Goal: Share content: Share content

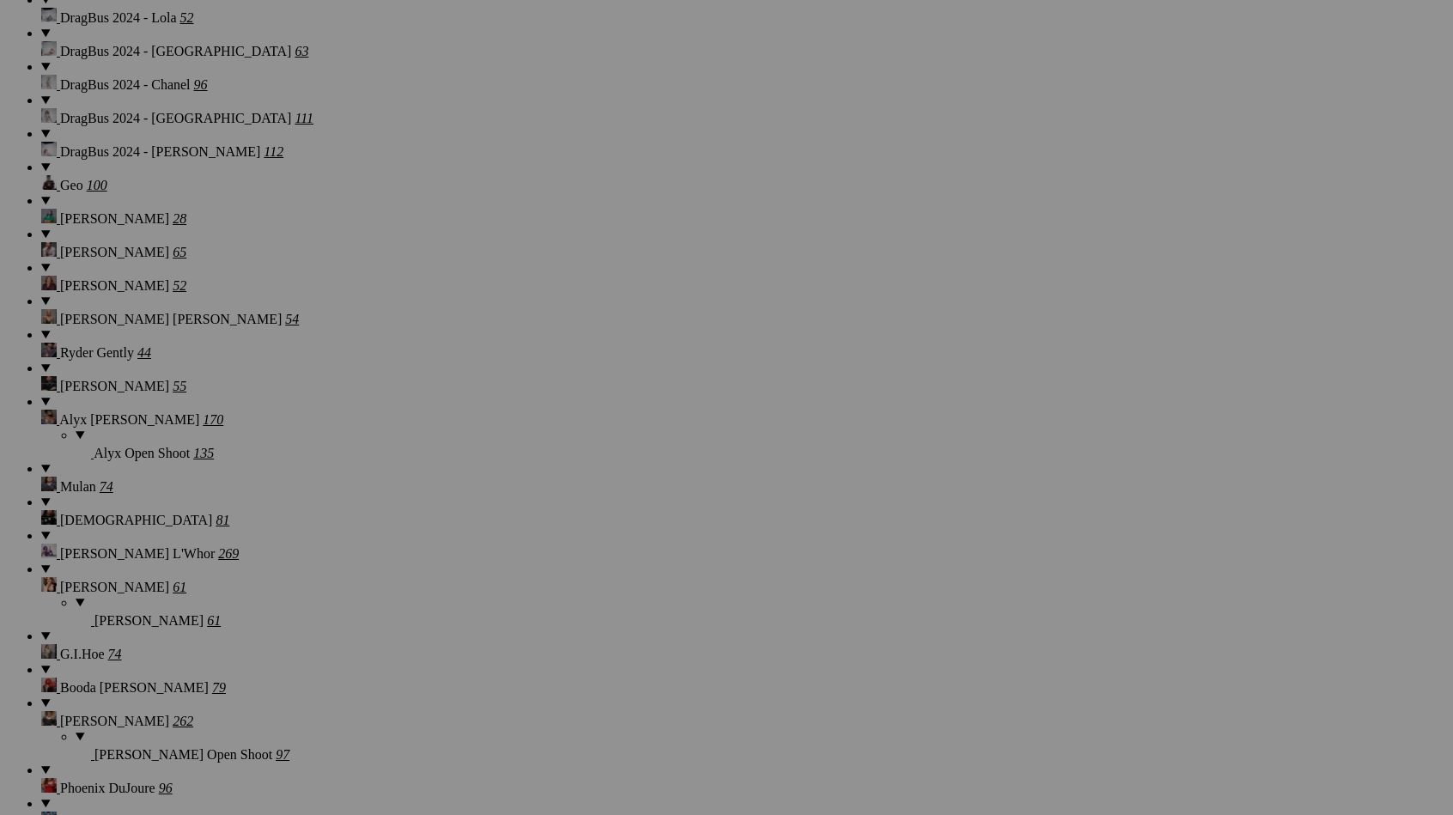
scroll to position [16344, 0]
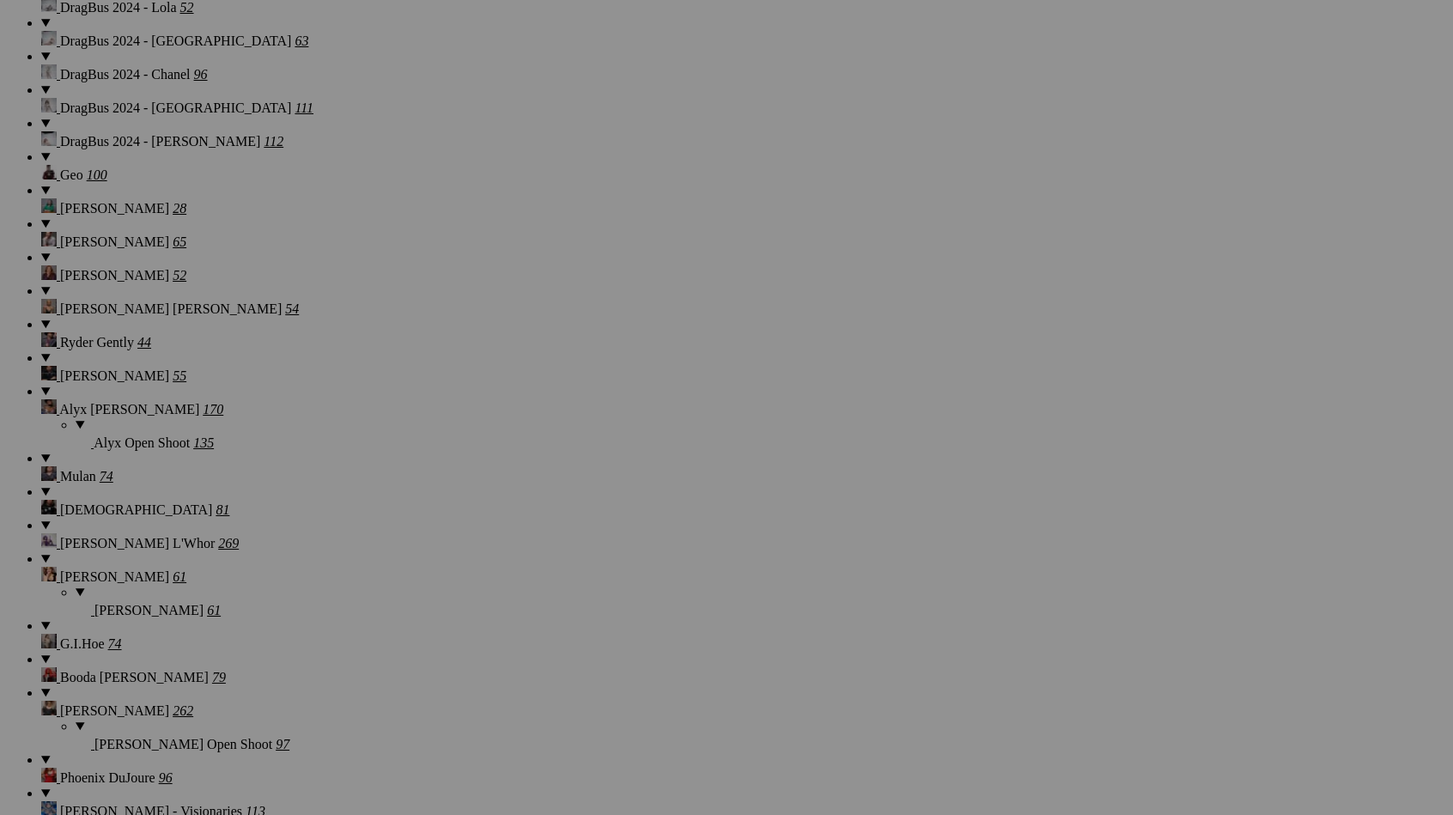
scroll to position [16322, 0]
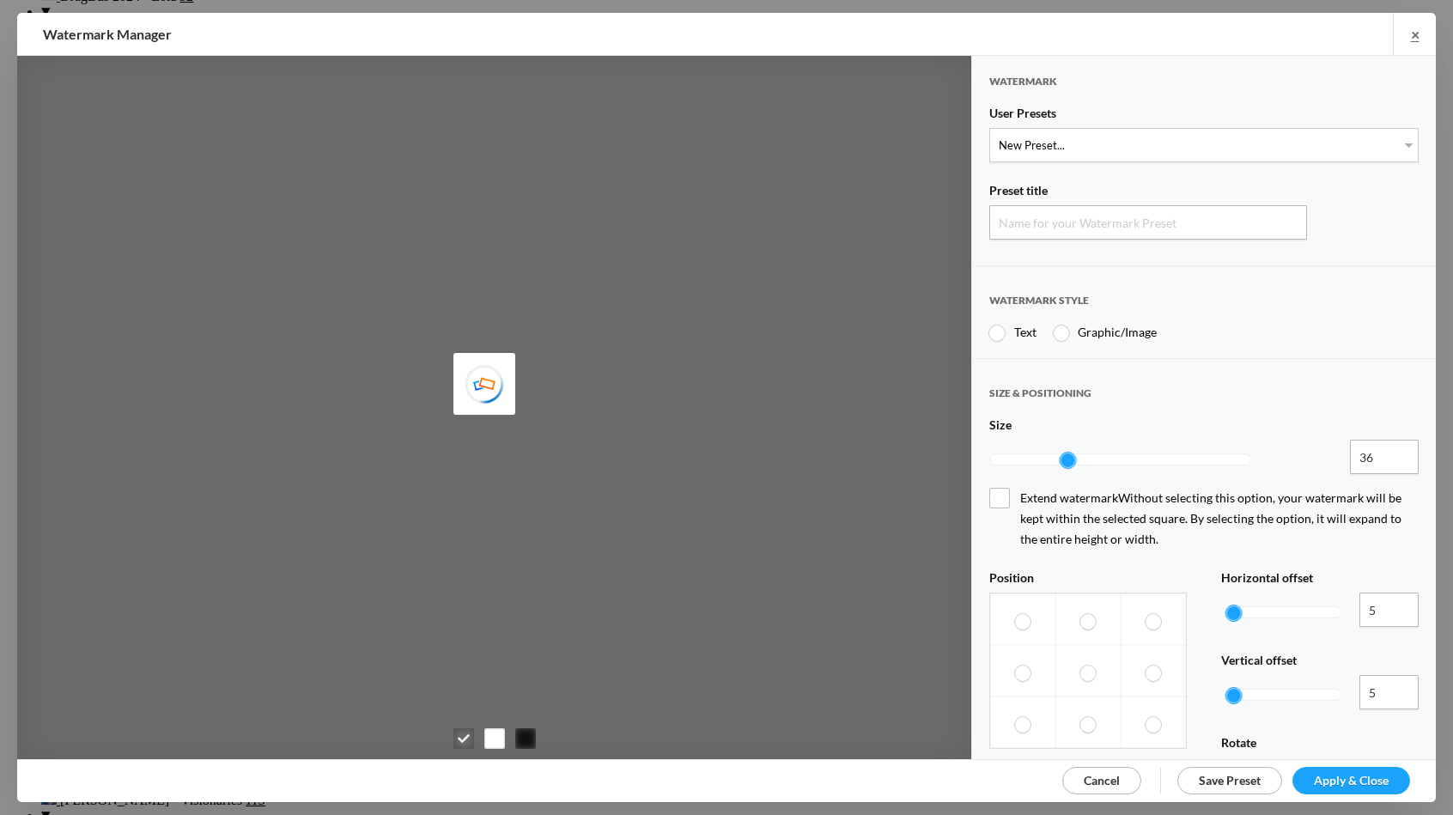
type input "Watermark-9/18/2025"
radio input "true"
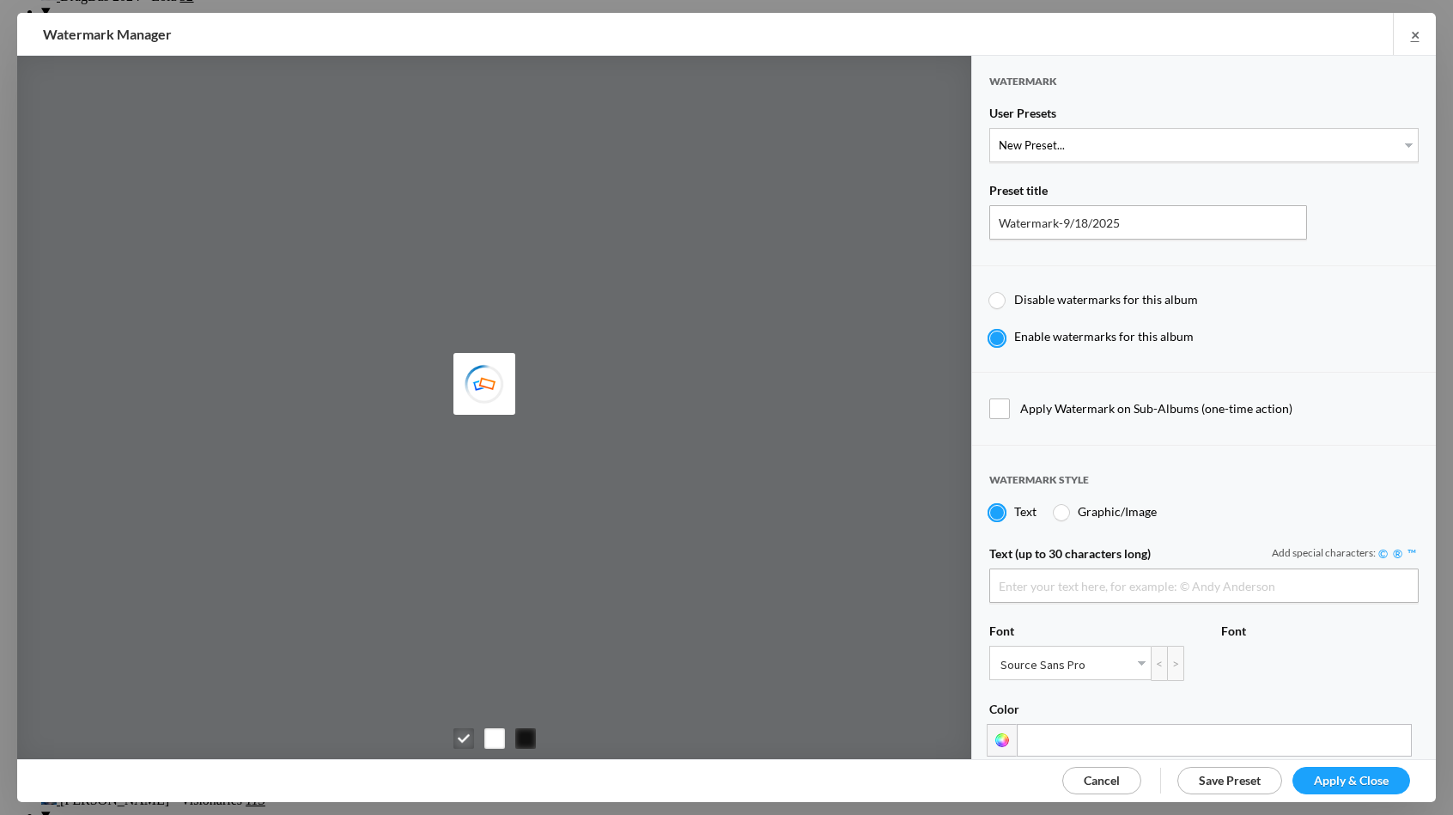
type input "[PERSON_NAME]"
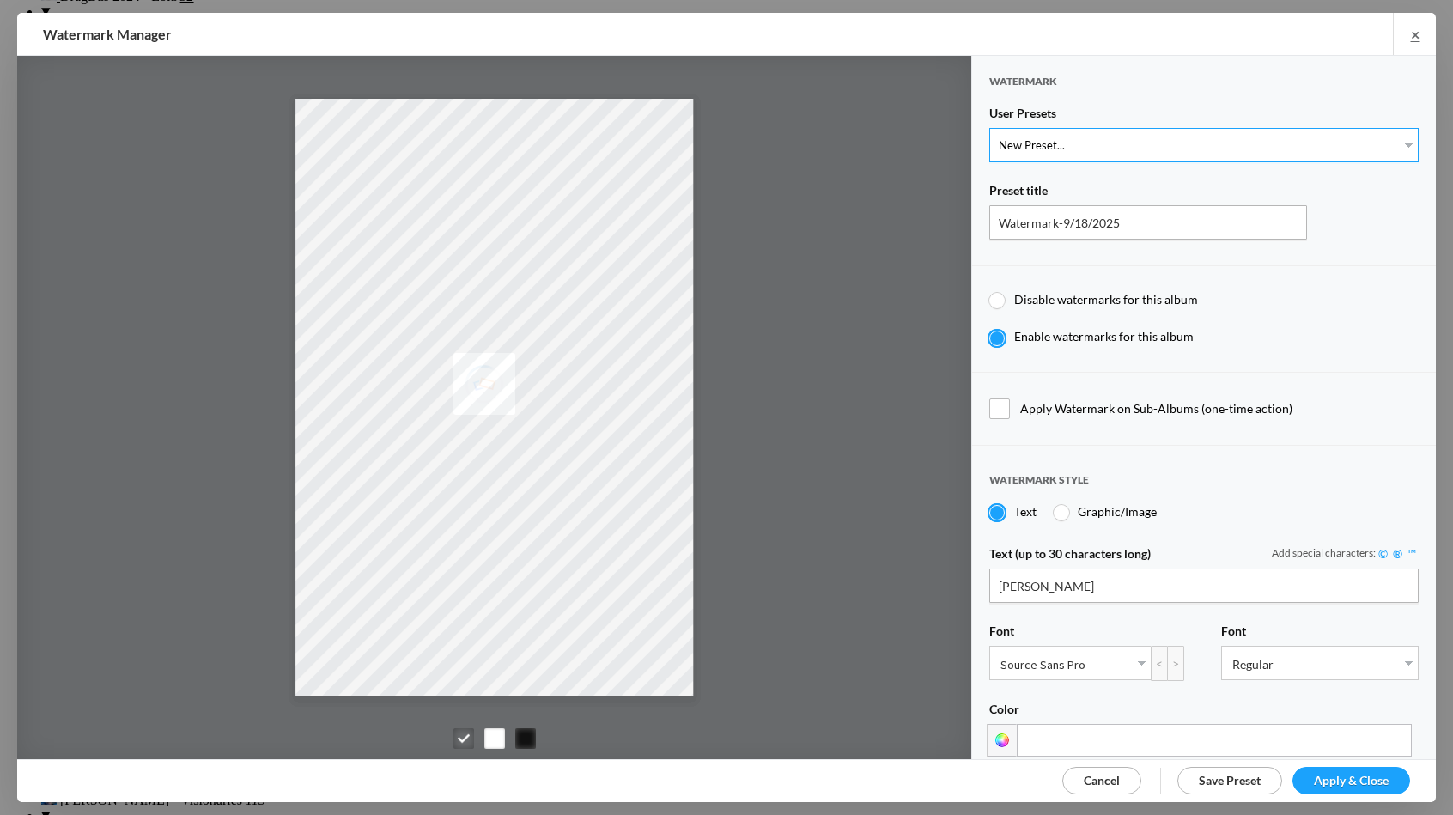
select select "1: Object"
type input "PROOF TEXT"
type input "PROOF PROOF PROOF PROOF PROOF"
type input "0.5"
type input "128"
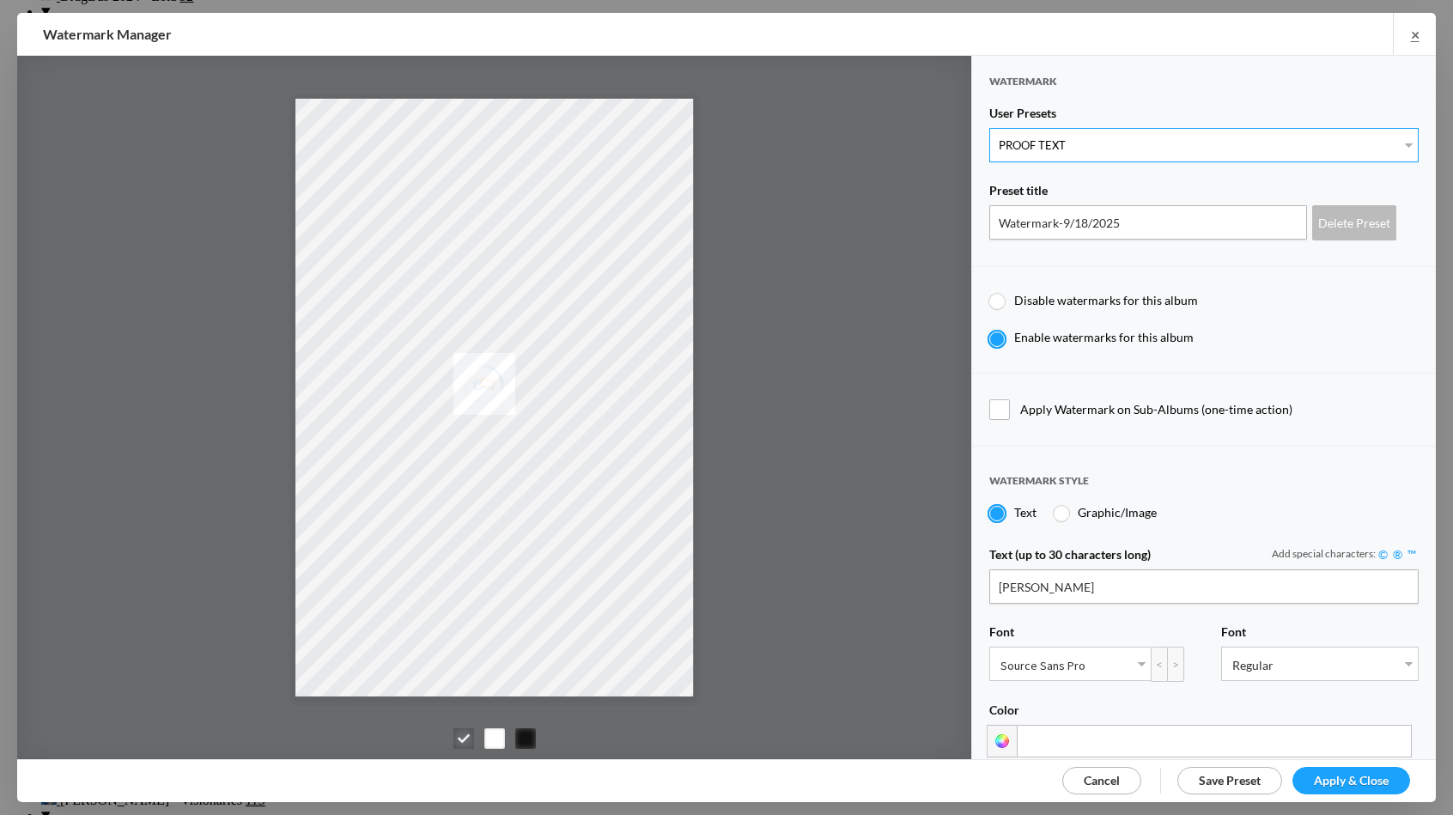
radio input "true"
type input "0"
radio input "false"
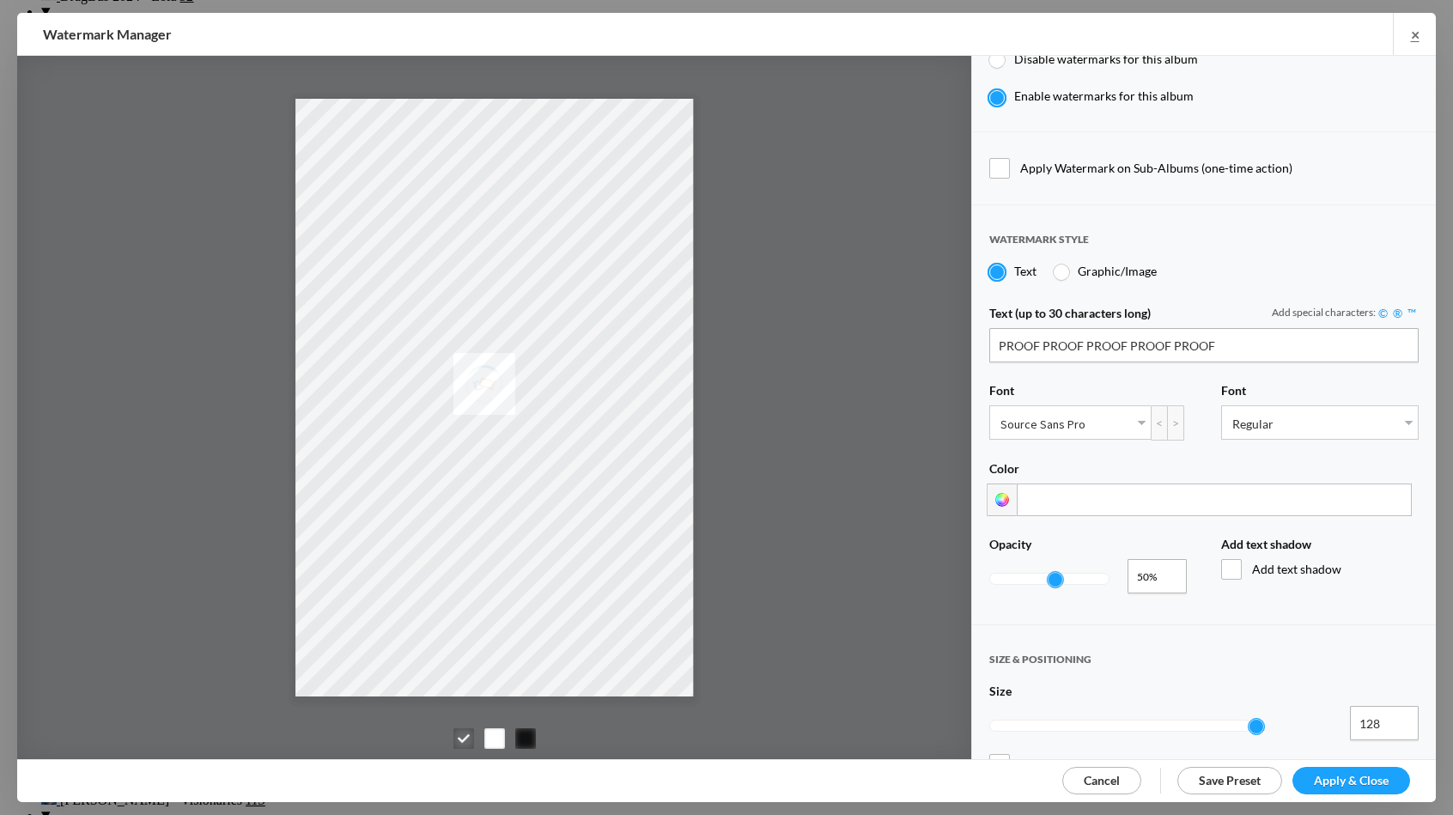
scroll to position [249, 0]
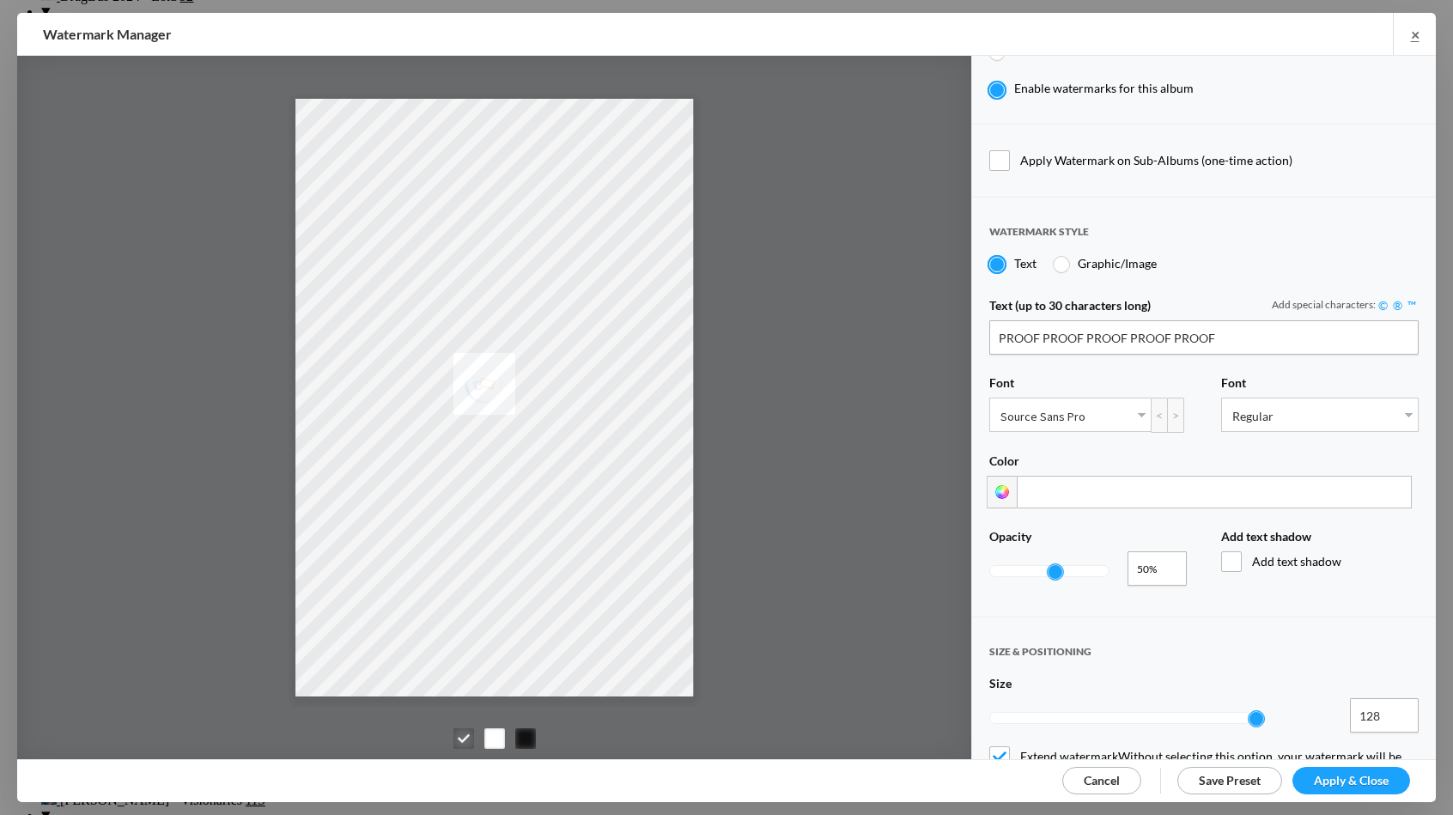
type input "0.17"
click at [1010, 566] on div at bounding box center [1049, 571] width 118 height 10
click at [1351, 785] on span "Apply & Close" at bounding box center [1351, 780] width 75 height 15
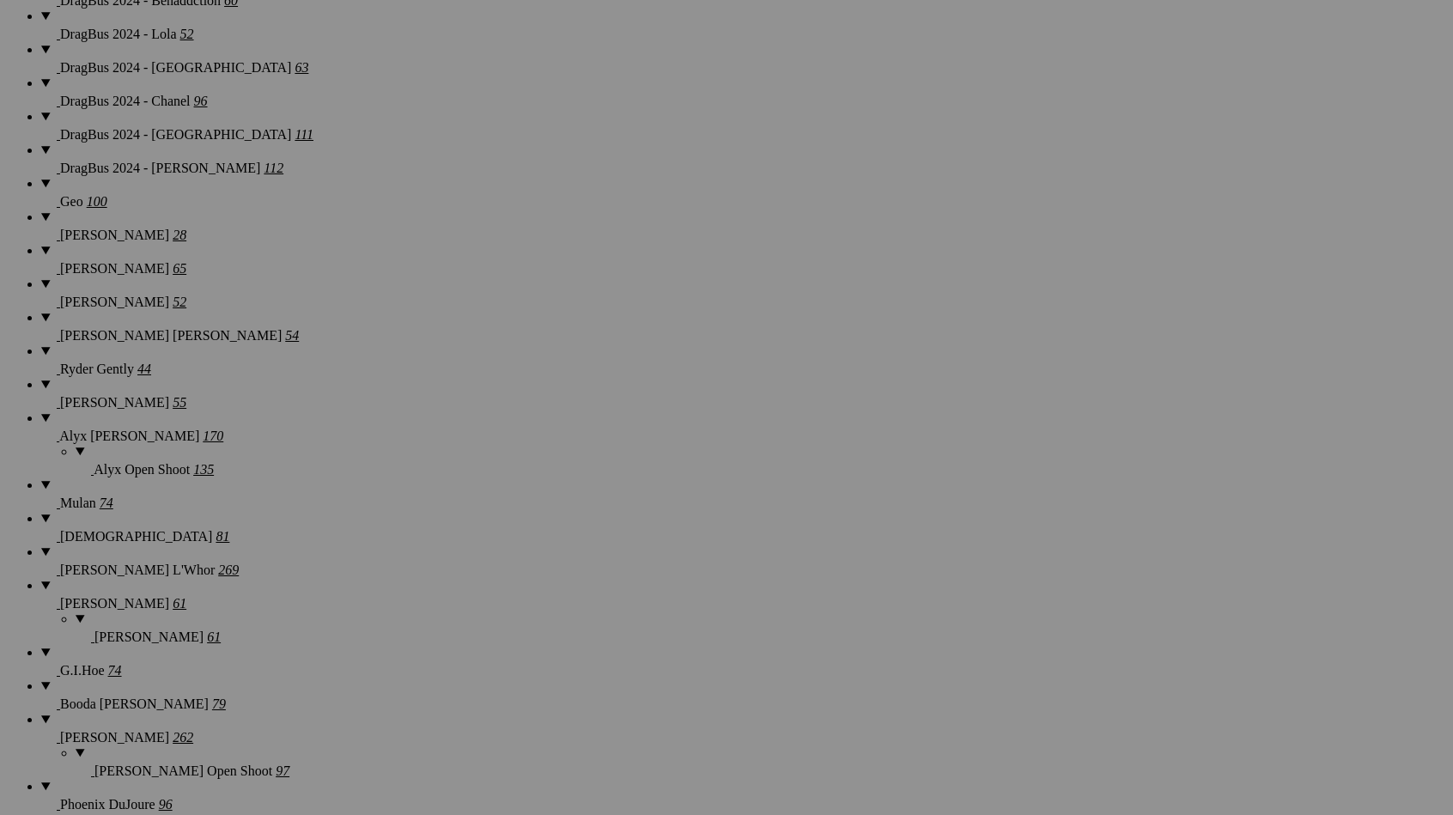
scroll to position [16273, 0]
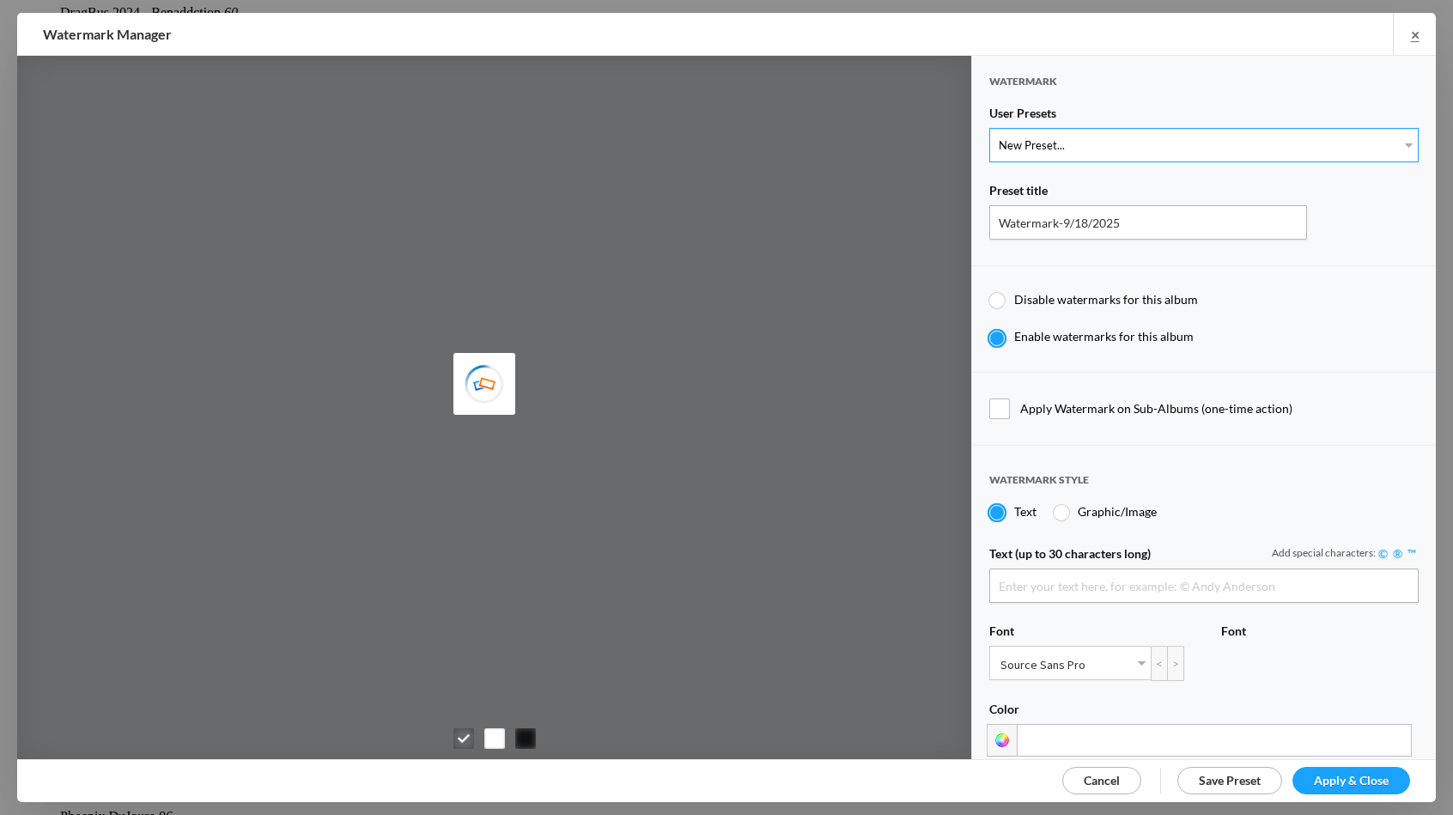
type input "[PERSON_NAME]"
select select "1: Object"
type input "PROOF TEXT"
type input "PROOF PROOF PROOF PROOF PROOF"
type input "0.5"
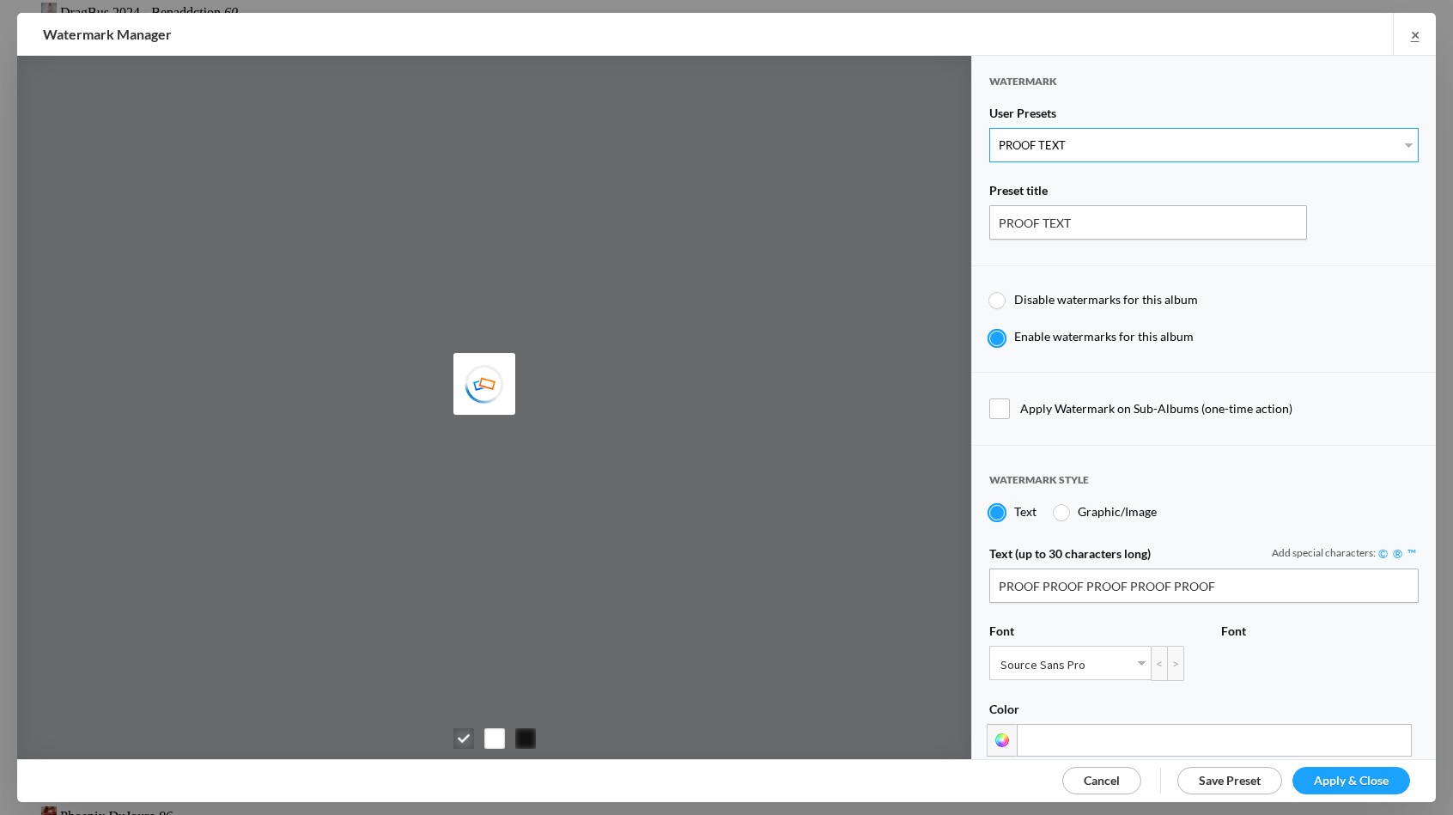
type input "128"
radio input "true"
type input "0"
radio input "false"
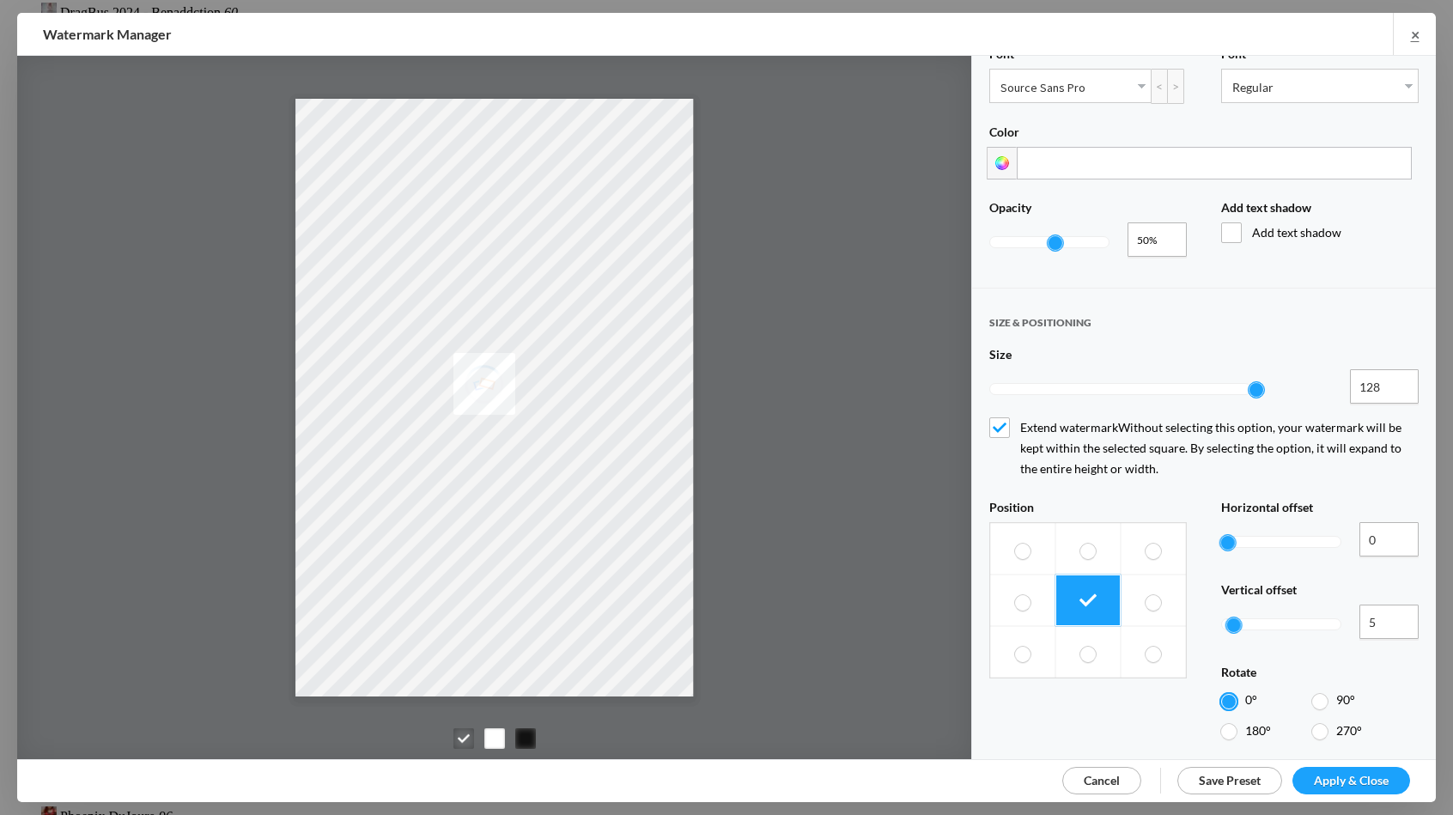
scroll to position [423, 0]
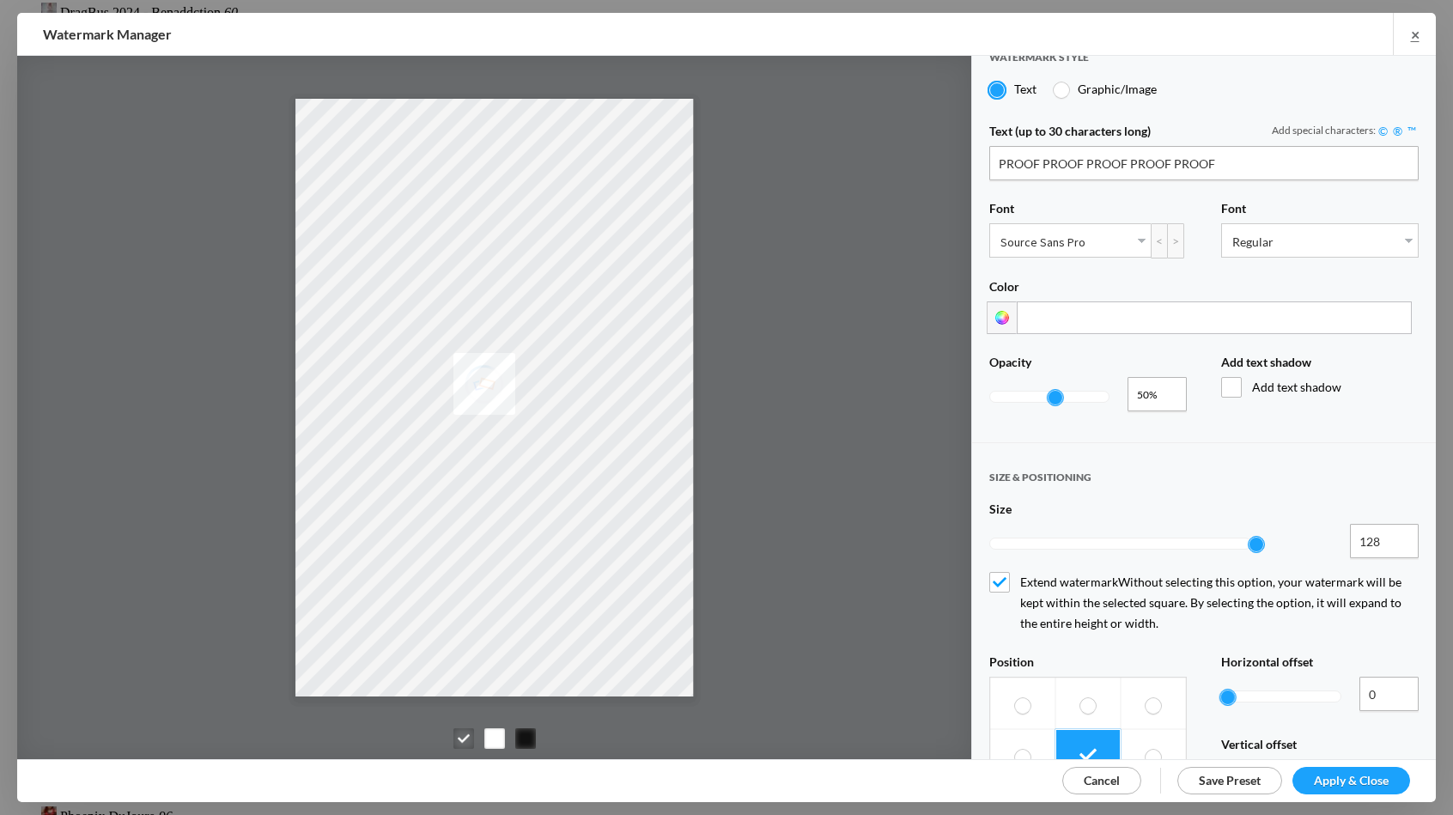
type input "0.21"
click at [1015, 392] on div at bounding box center [1049, 397] width 118 height 10
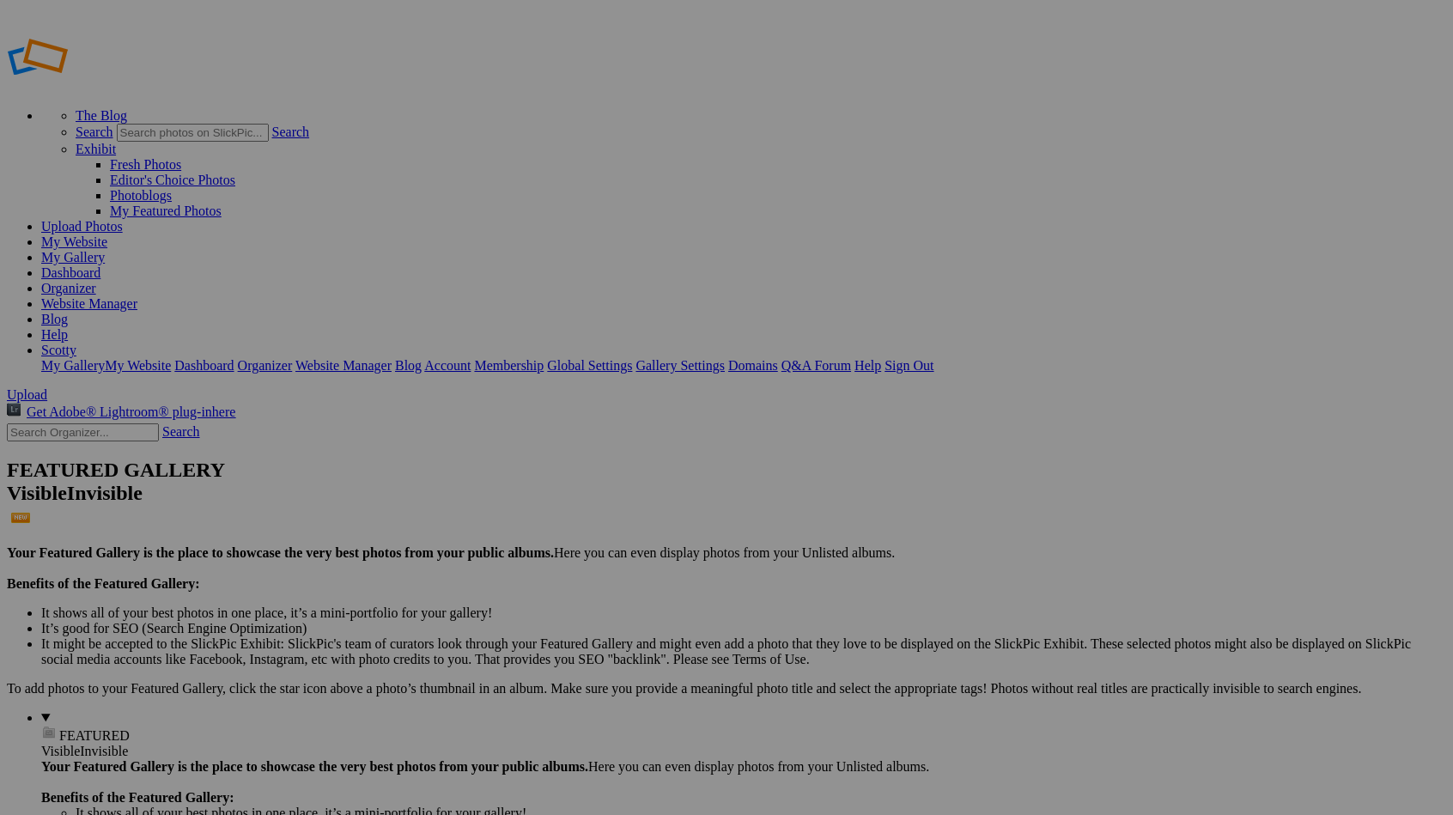
scroll to position [16273, 0]
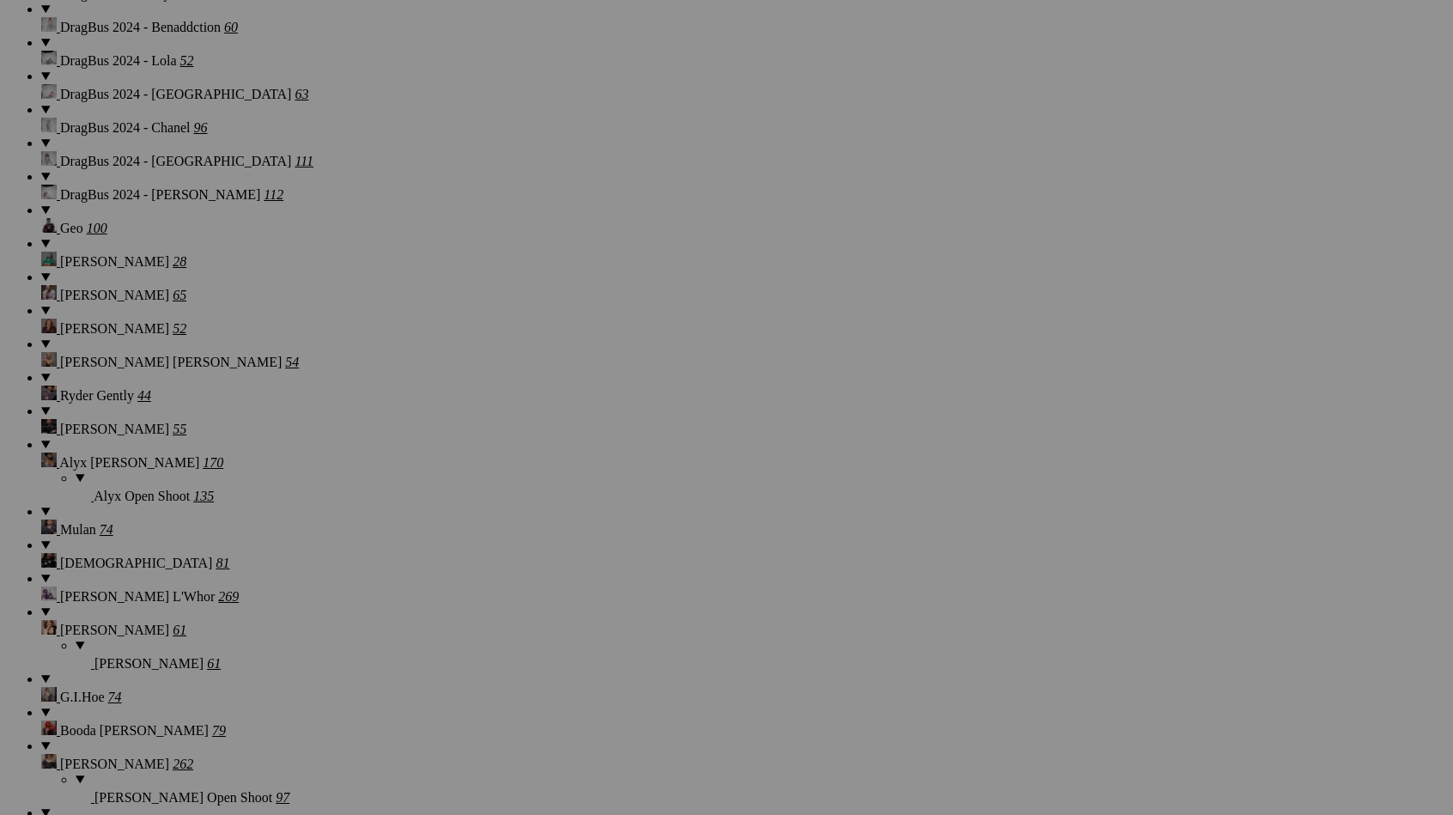
scroll to position [16259, 0]
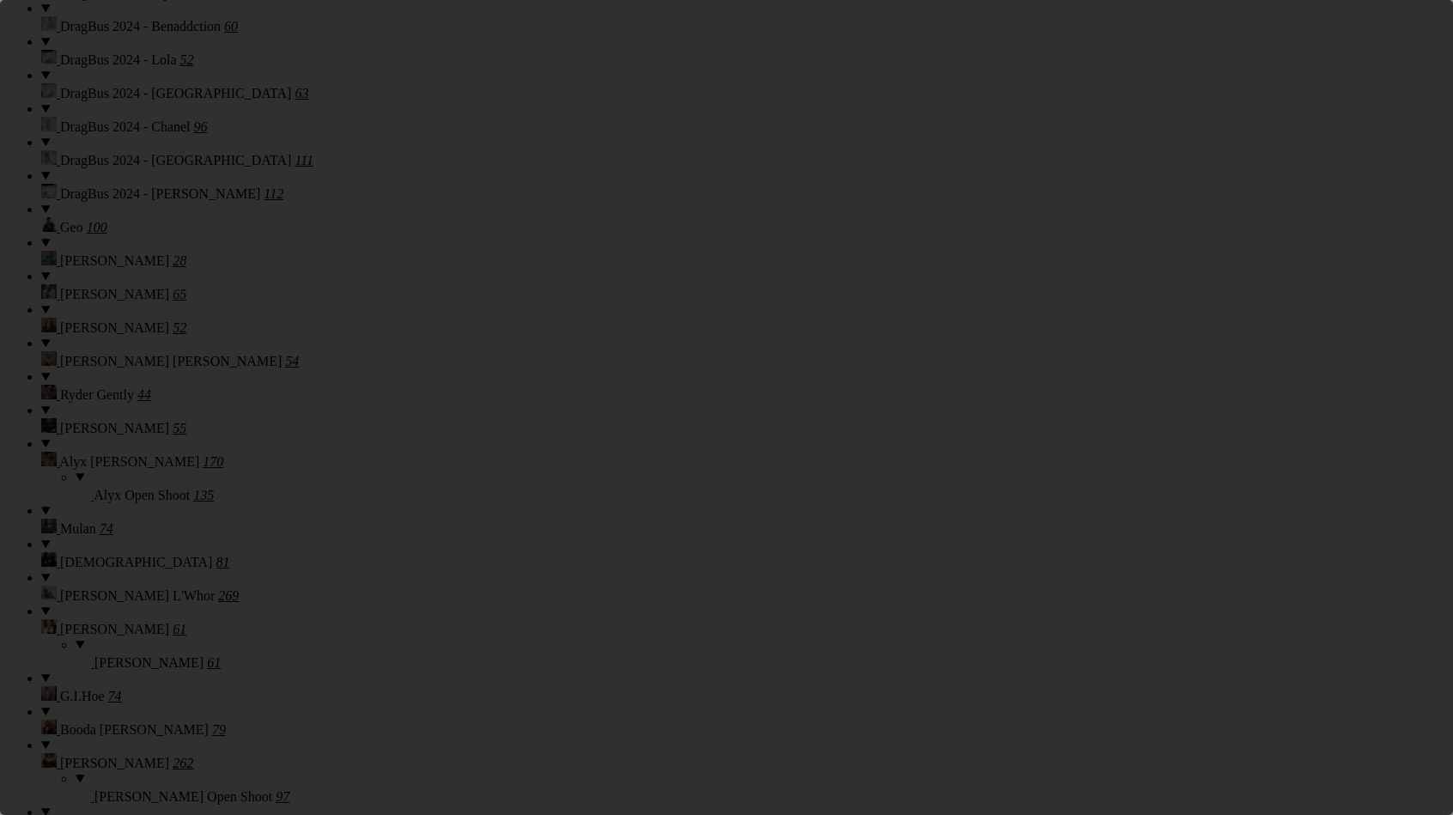
scroll to position [0, 0]
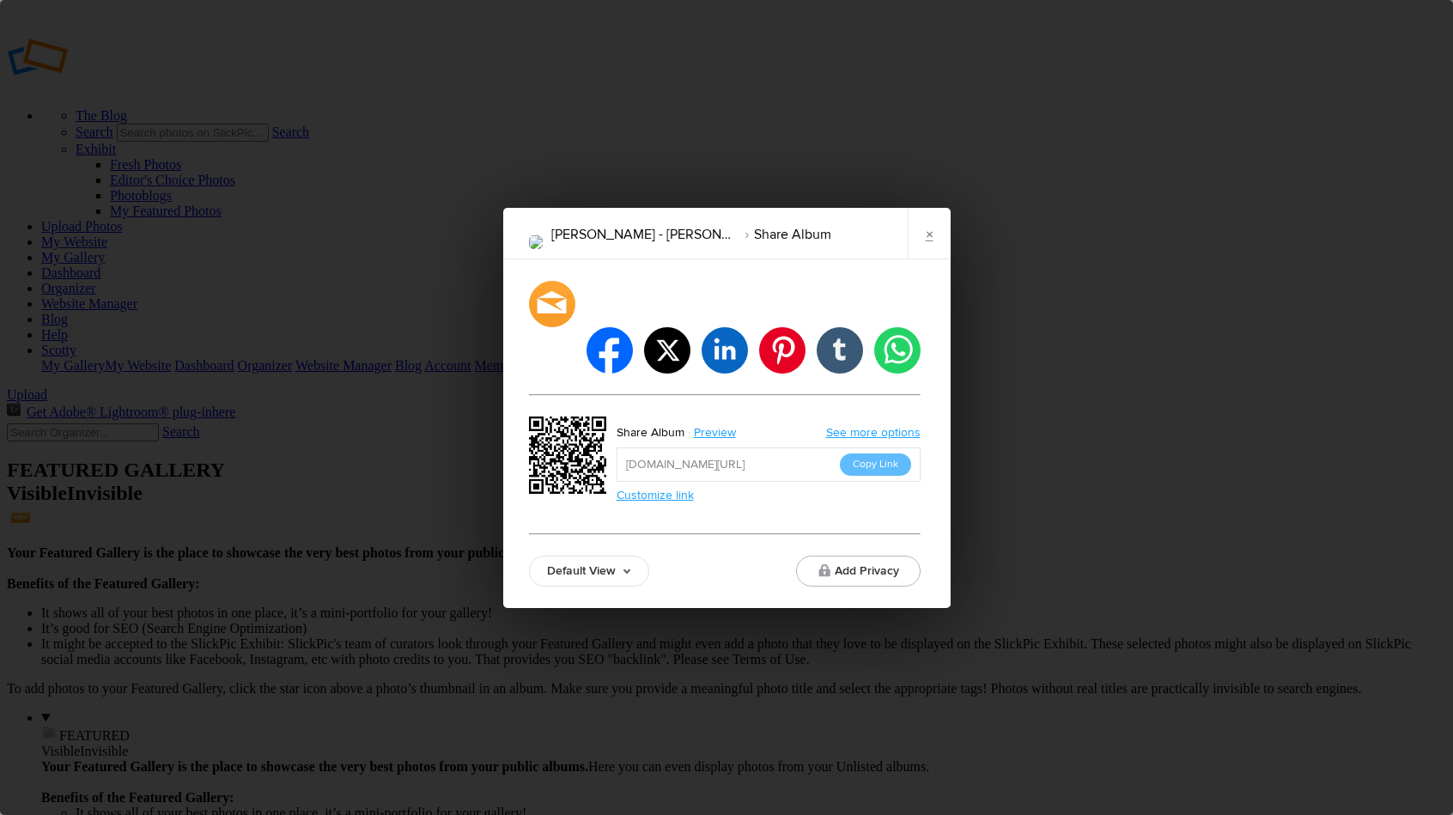
click at [580, 555] on link "Default View" at bounding box center [589, 570] width 120 height 31
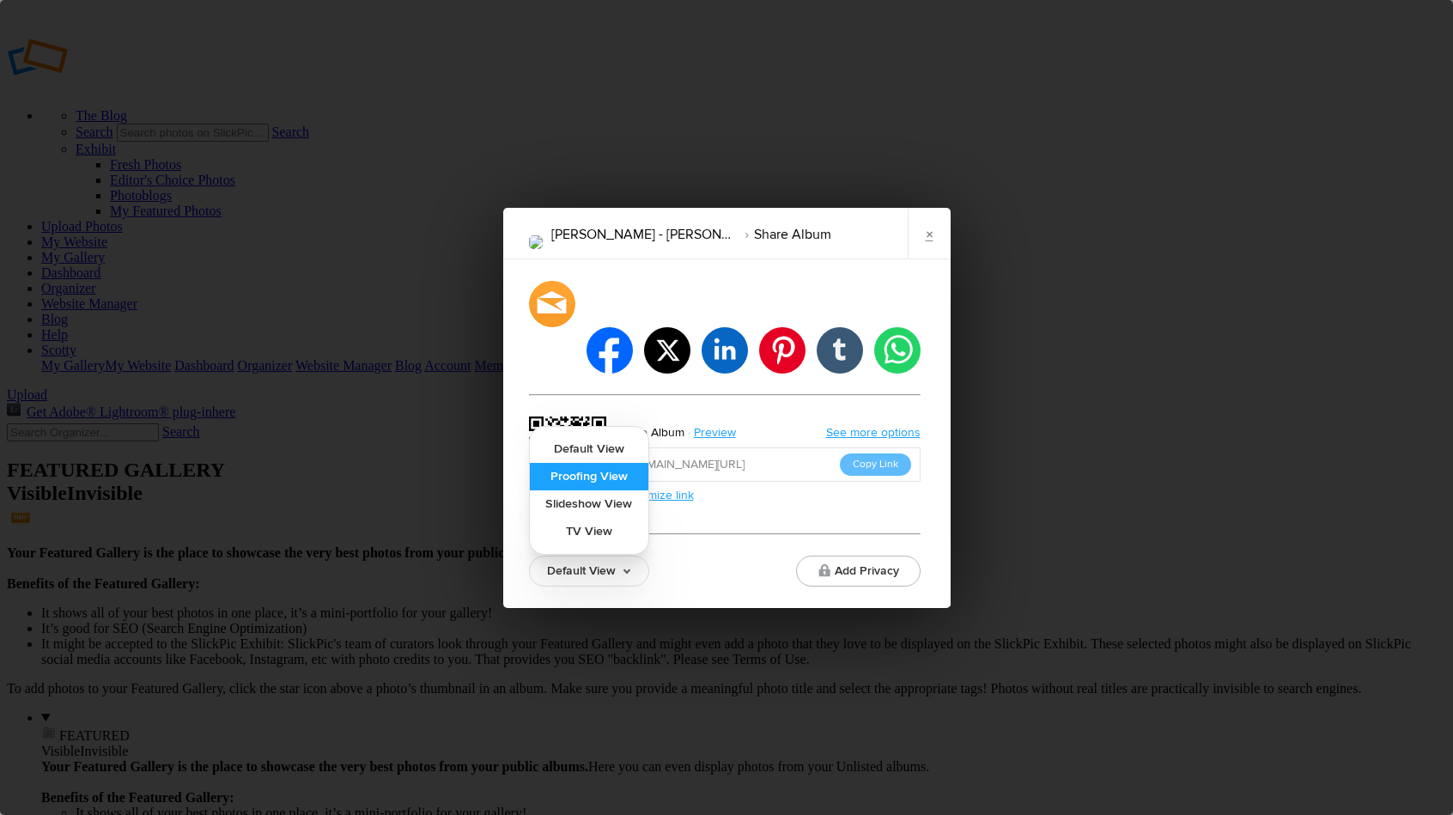
click at [577, 463] on link "Proofing View" at bounding box center [589, 476] width 118 height 27
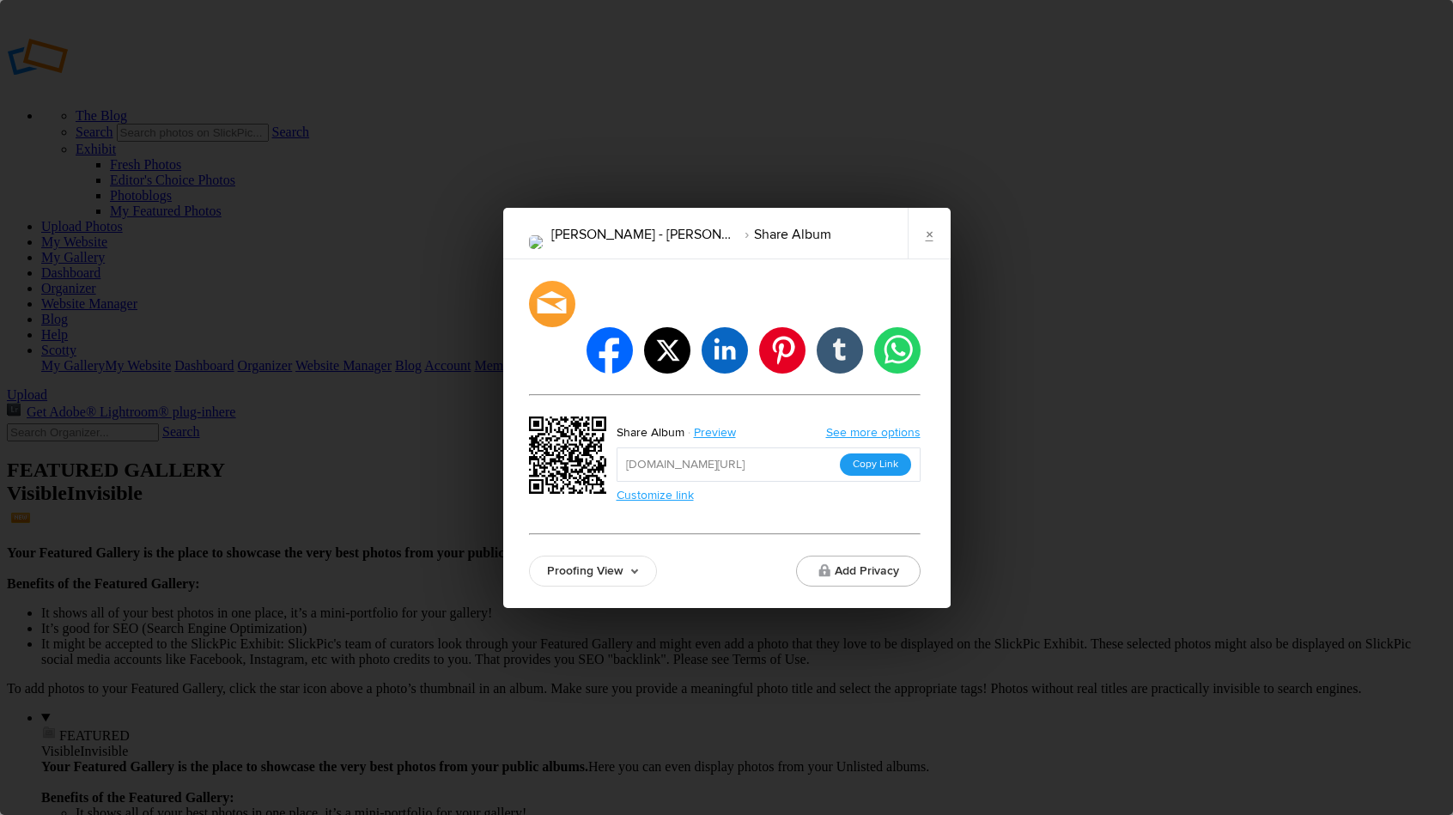
click at [872, 453] on button "Copy Link" at bounding box center [875, 464] width 71 height 22
click at [930, 259] on link "×" at bounding box center [929, 234] width 43 height 52
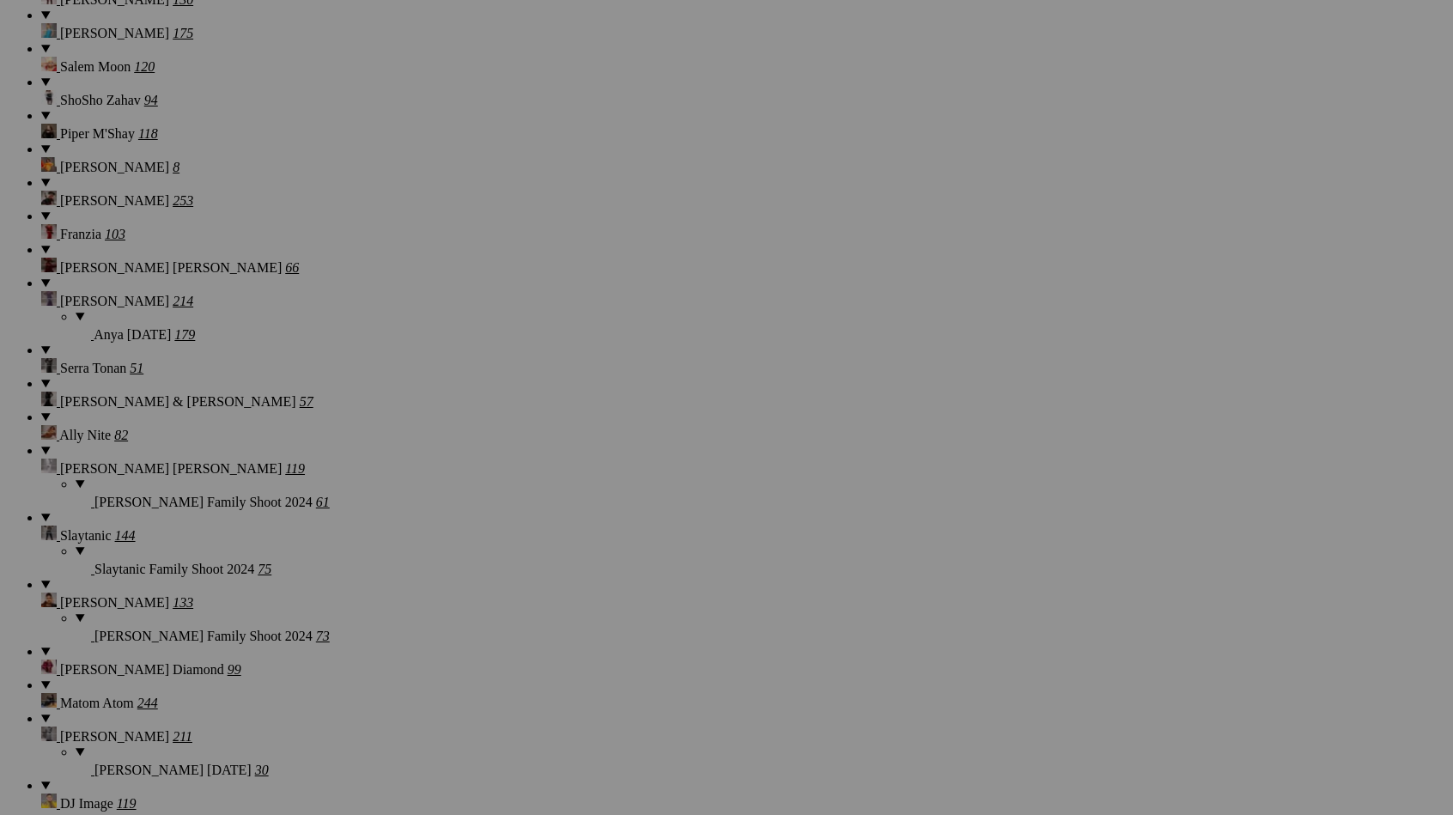
scroll to position [16344, 0]
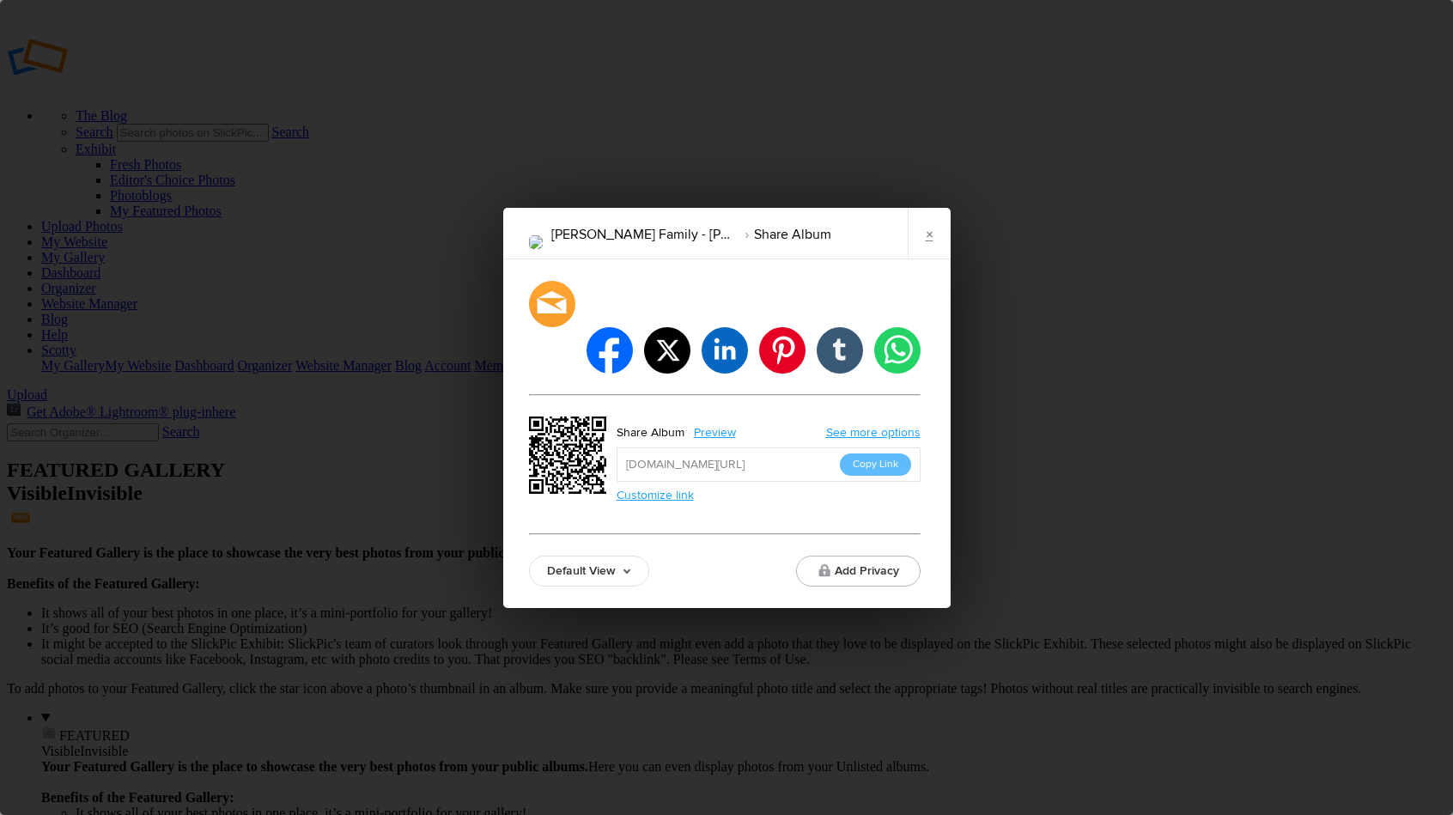
click at [560, 558] on link "Default View" at bounding box center [589, 570] width 120 height 31
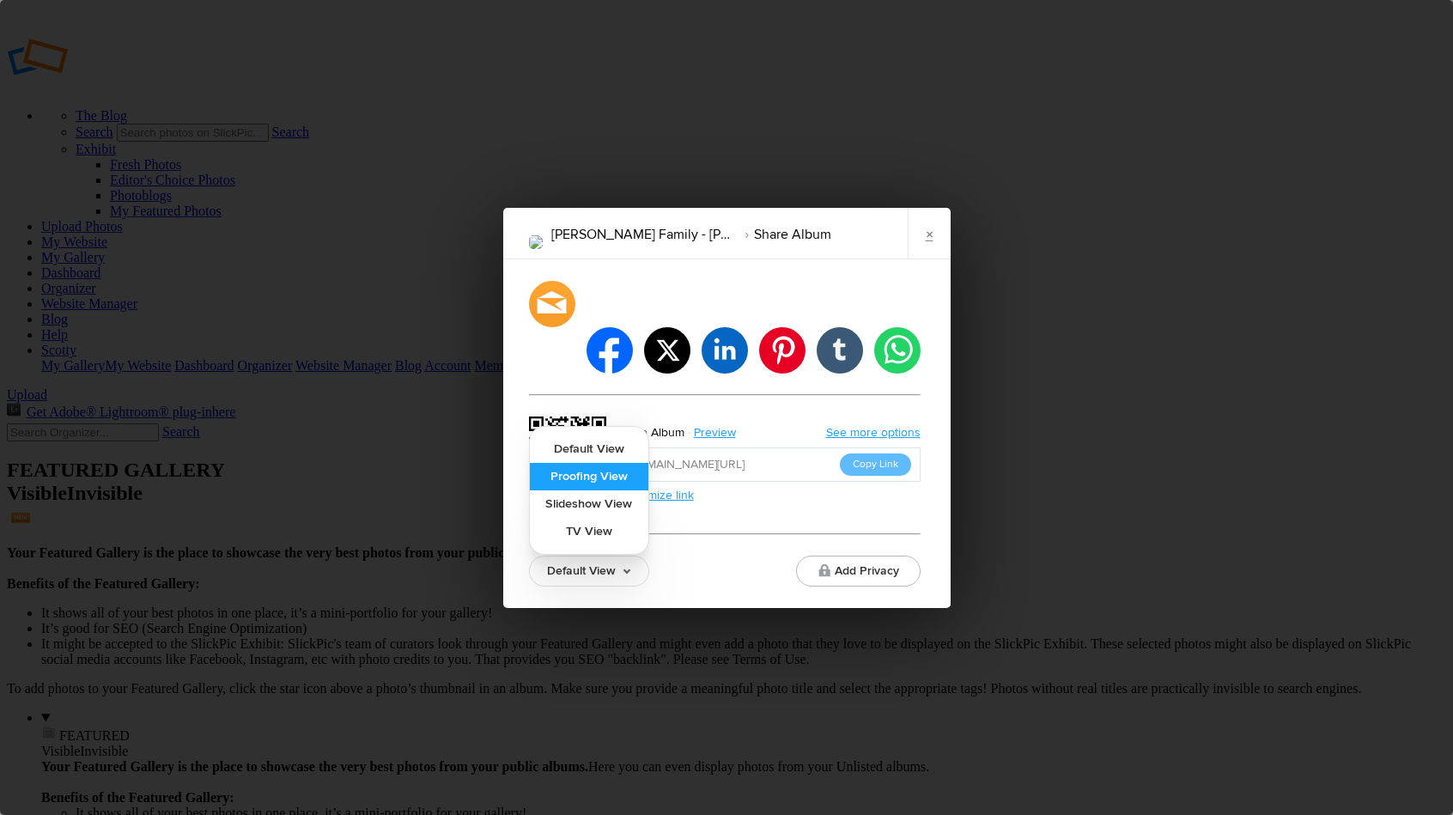
click at [608, 463] on link "Proofing View" at bounding box center [589, 476] width 118 height 27
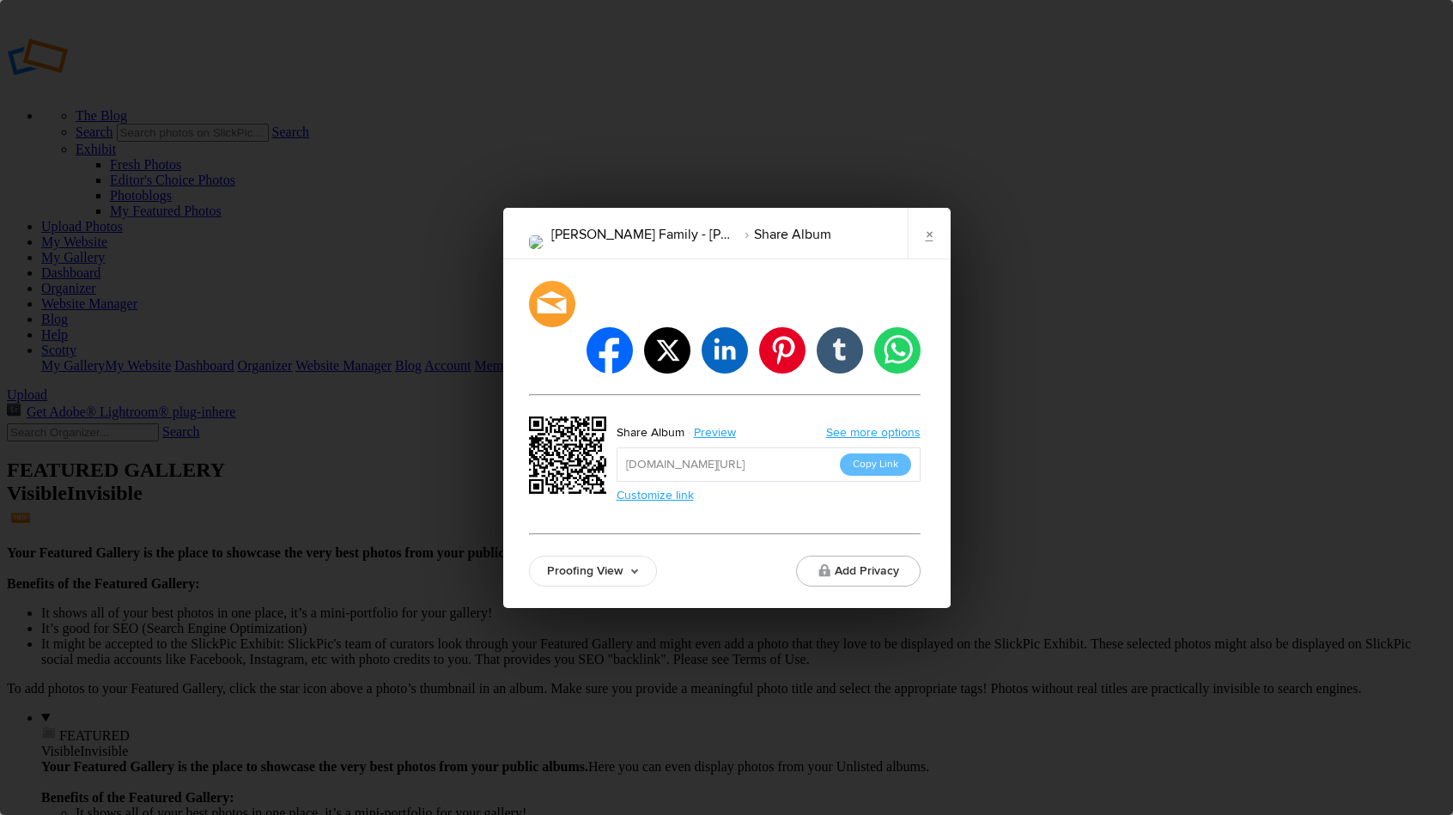
click at [870, 452] on input "https://slickpic.us/18405305kk4j" at bounding box center [768, 464] width 304 height 34
click at [875, 453] on button "Copy Link" at bounding box center [875, 464] width 71 height 22
click at [932, 259] on link "×" at bounding box center [929, 234] width 43 height 52
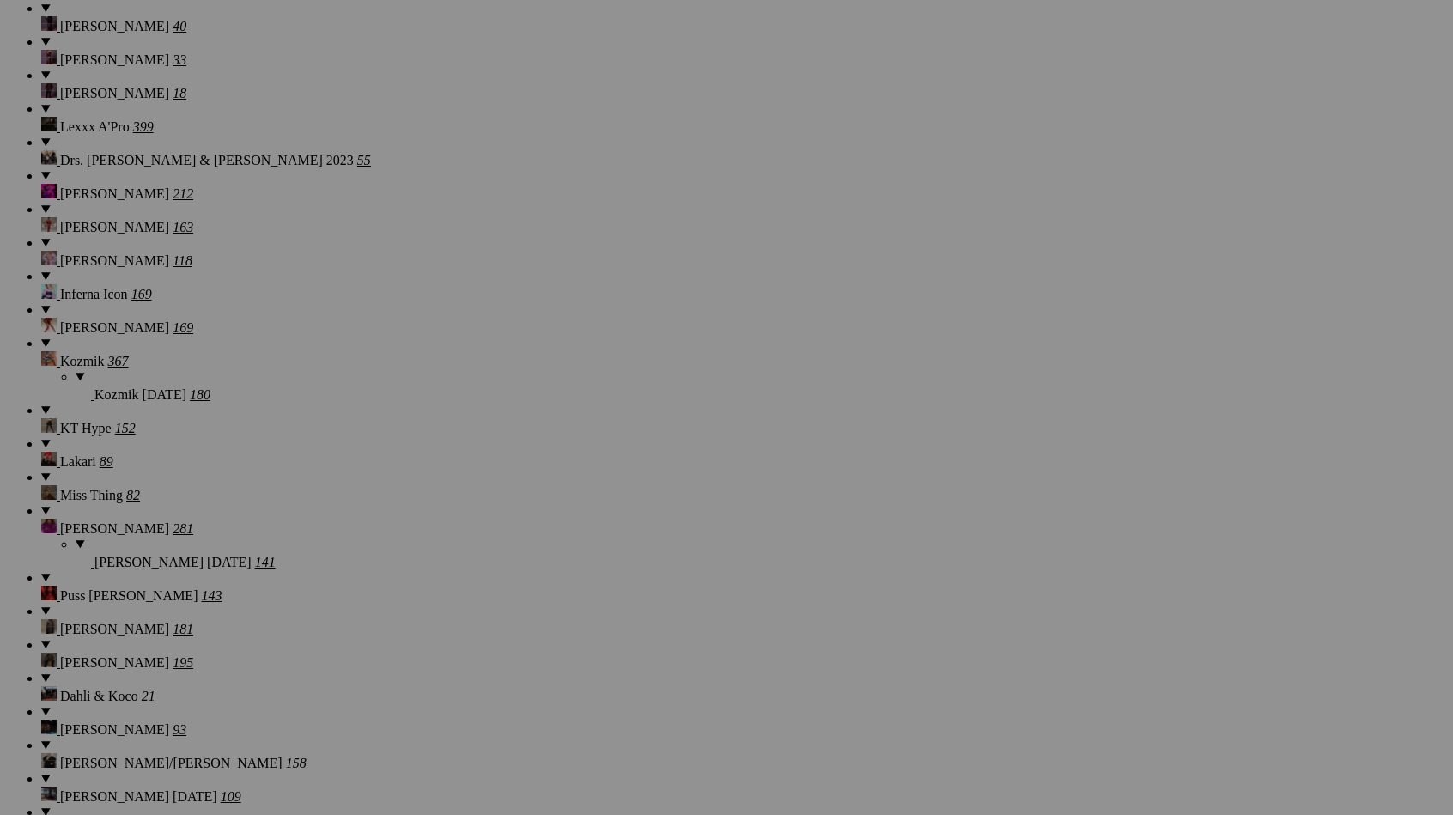
scroll to position [16344, 0]
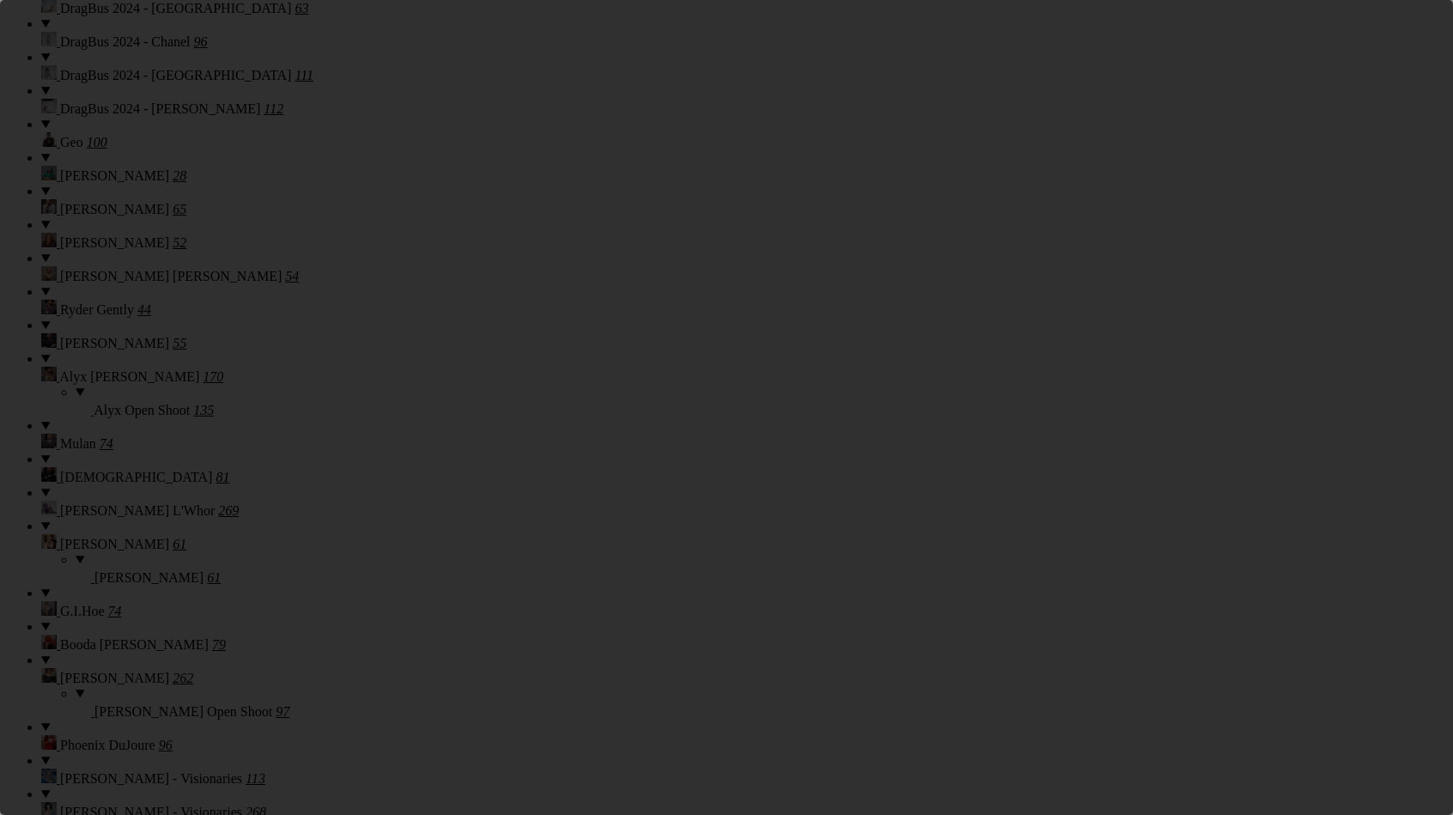
scroll to position [0, 0]
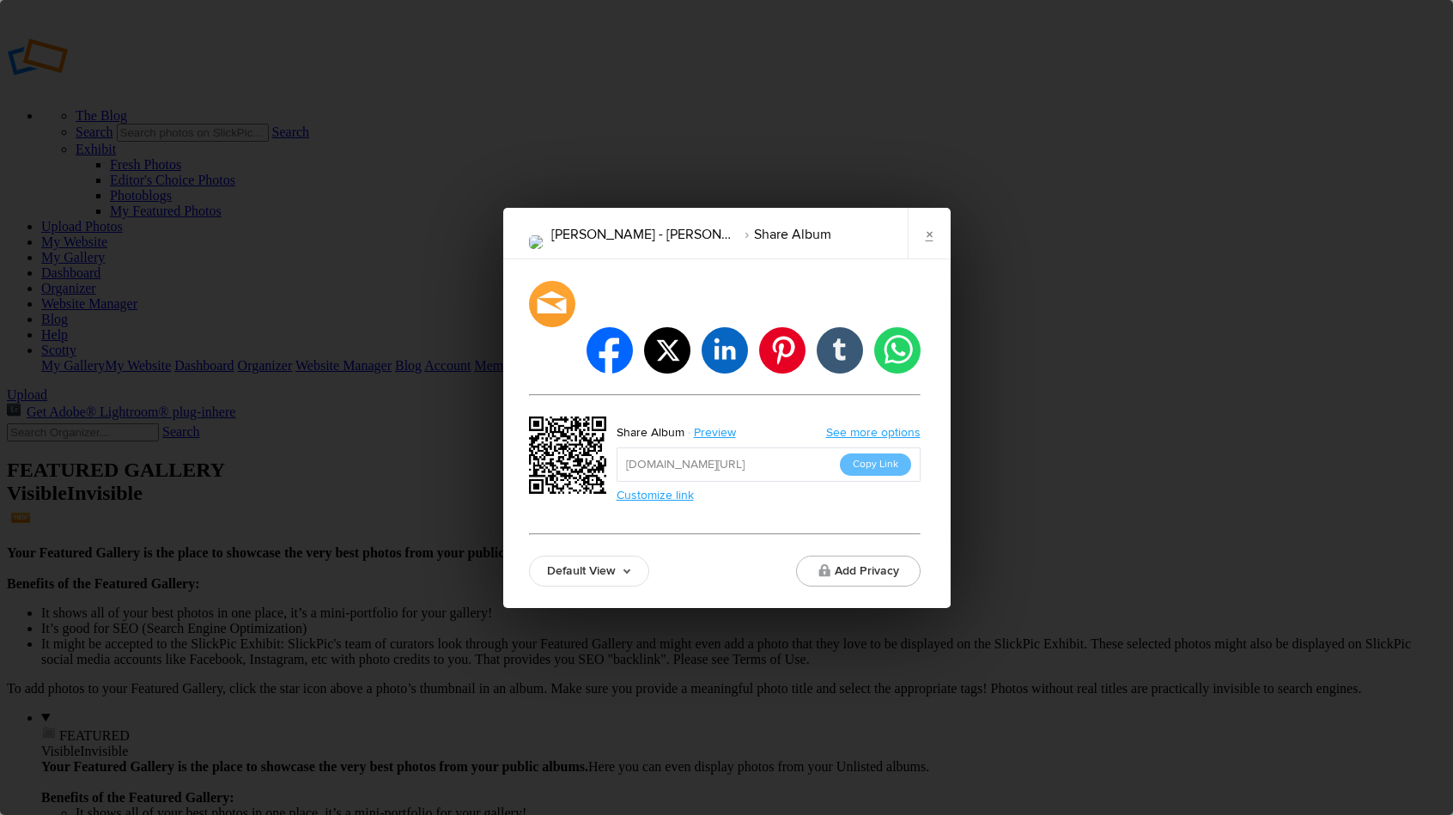
click at [592, 555] on link "Default View" at bounding box center [589, 570] width 120 height 31
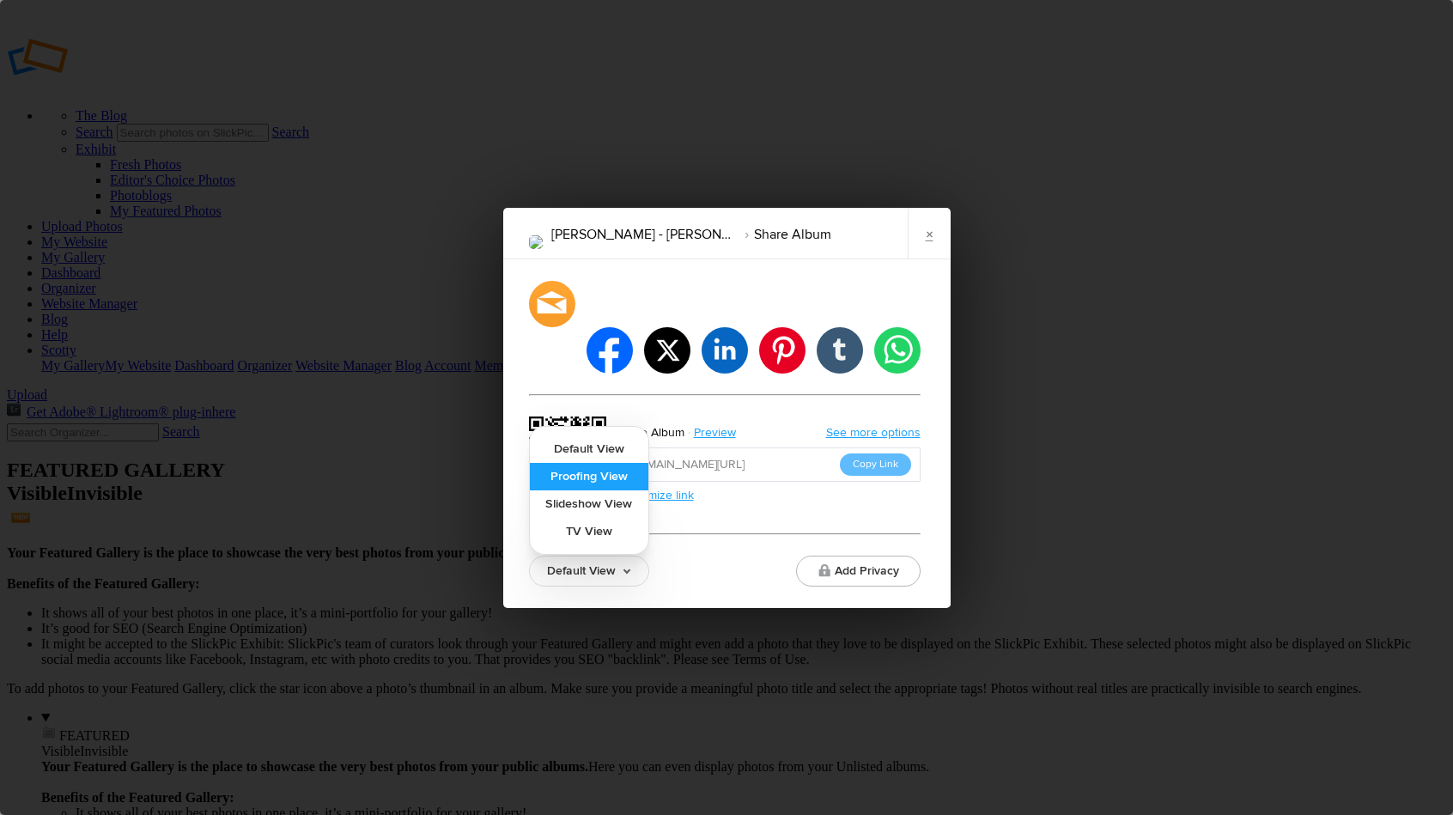
click at [617, 463] on link "Proofing View" at bounding box center [589, 476] width 118 height 27
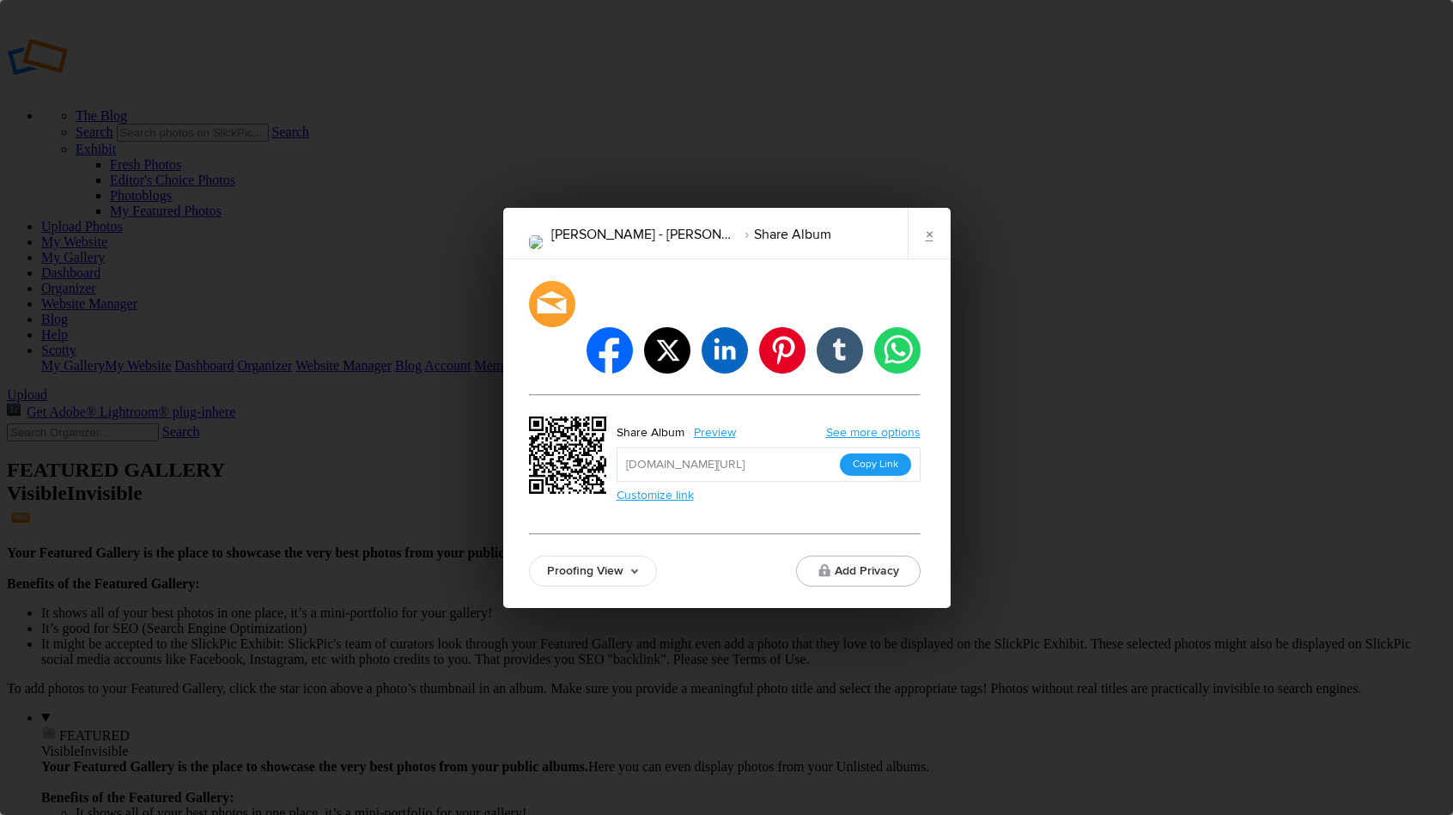
click at [885, 453] on button "Copy Link" at bounding box center [875, 464] width 71 height 22
